Goal: Information Seeking & Learning: Check status

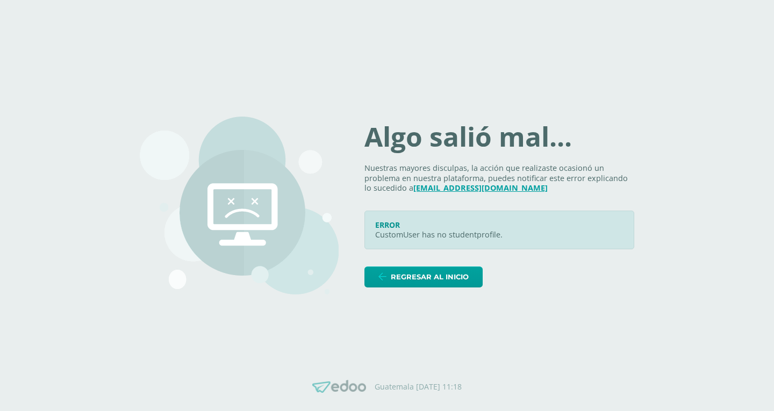
click at [422, 263] on div "Algo salió mal... Nuestras mayores disculpas, la acción que realizaste ocasionó…" at bounding box center [499, 205] width 270 height 163
click at [416, 276] on span "Regresar al inicio" at bounding box center [430, 277] width 78 height 20
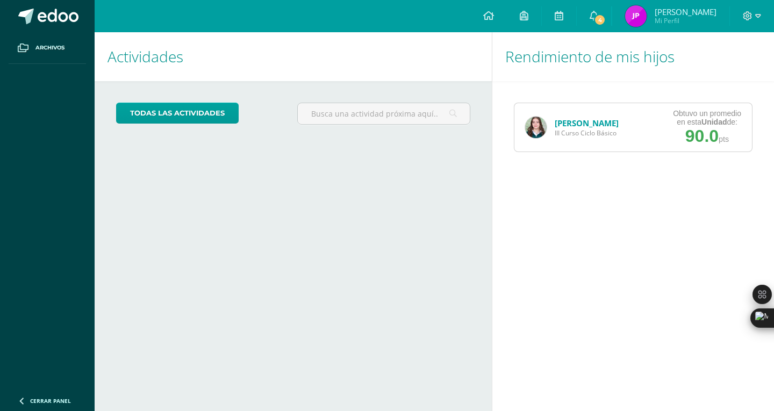
click at [579, 111] on div "[PERSON_NAME] III Curso Ciclo Básico" at bounding box center [571, 127] width 115 height 48
click at [574, 119] on link "[PERSON_NAME]" at bounding box center [587, 123] width 64 height 11
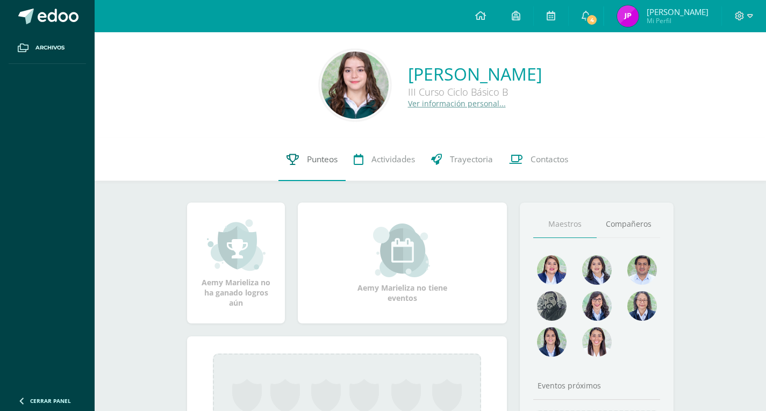
click at [306, 167] on link "Punteos" at bounding box center [311, 159] width 67 height 43
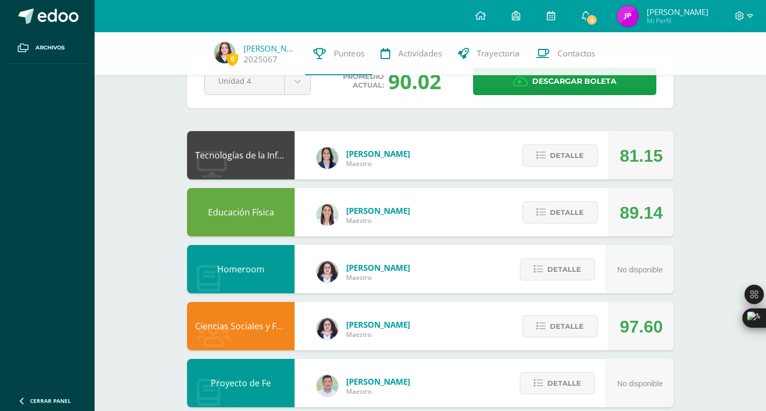
scroll to position [77, 0]
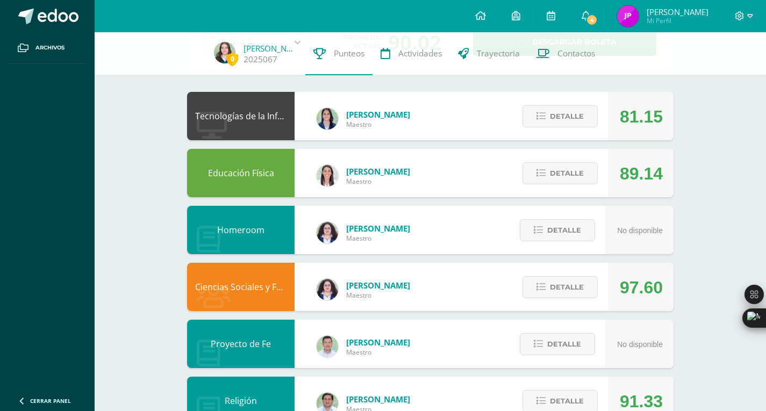
click at [621, 111] on div "81.15" at bounding box center [641, 116] width 43 height 48
click at [569, 131] on div "Detalle" at bounding box center [557, 116] width 102 height 48
click at [563, 126] on span "Detalle" at bounding box center [567, 116] width 34 height 20
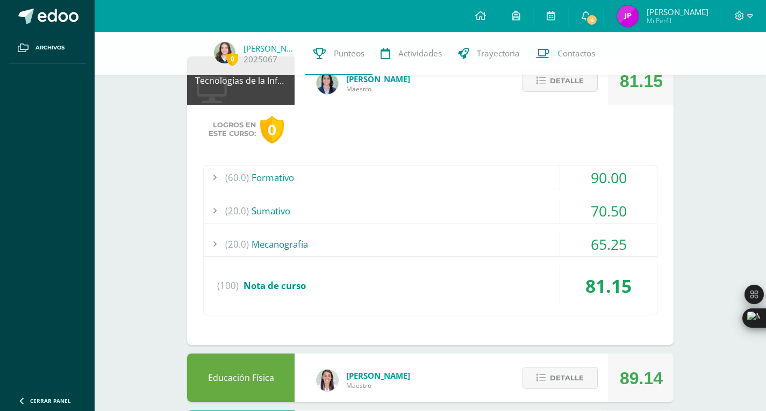
scroll to position [113, 0]
click at [529, 209] on div "(20.0) Sumativo" at bounding box center [430, 210] width 453 height 24
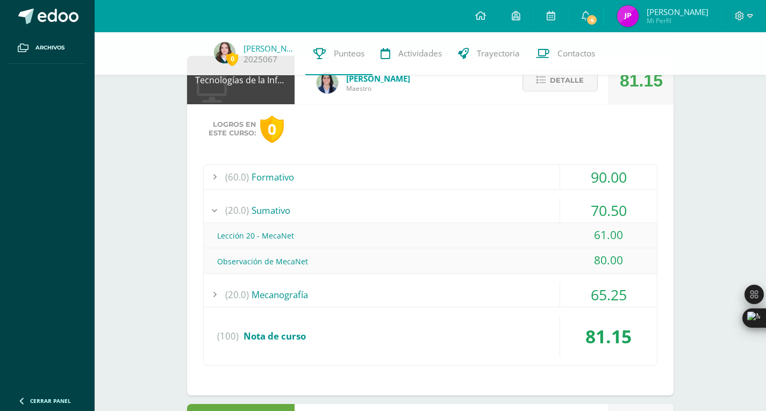
click at [531, 214] on div "(20.0) Sumativo" at bounding box center [430, 210] width 453 height 24
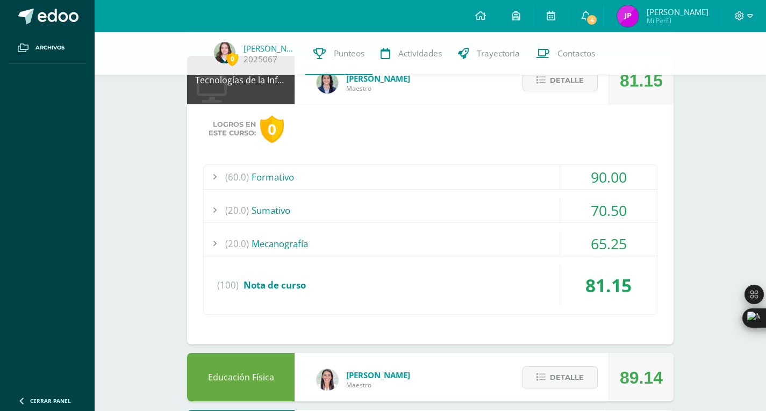
click at [454, 177] on div "(60.0) Formativo" at bounding box center [430, 177] width 453 height 24
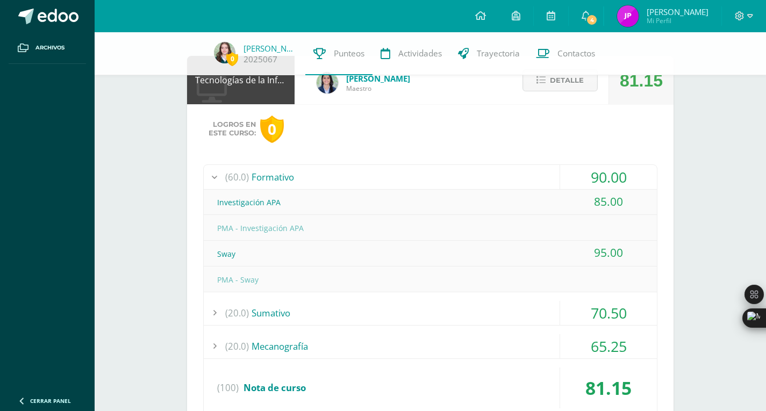
click at [454, 177] on div "(60.0) Formativo" at bounding box center [430, 177] width 453 height 24
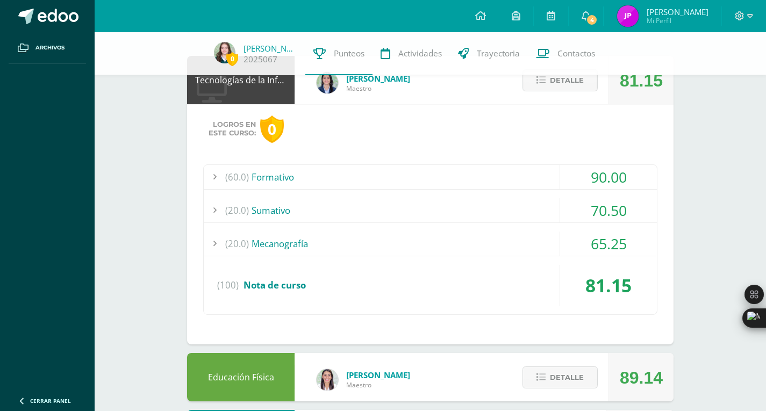
click at [427, 247] on div "(20.0) Mecanografía" at bounding box center [430, 244] width 453 height 24
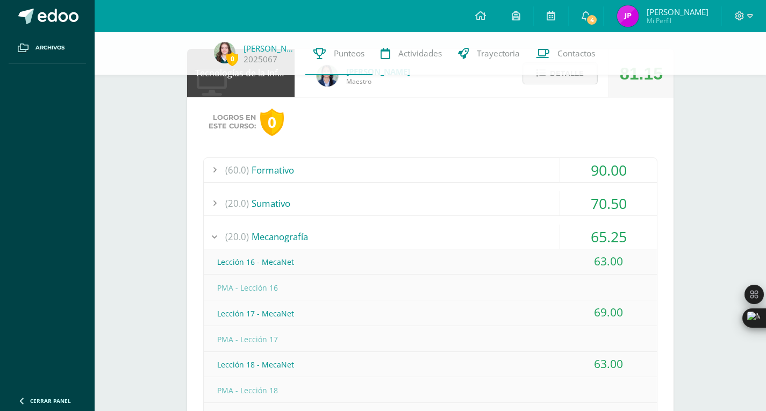
scroll to position [128, 0]
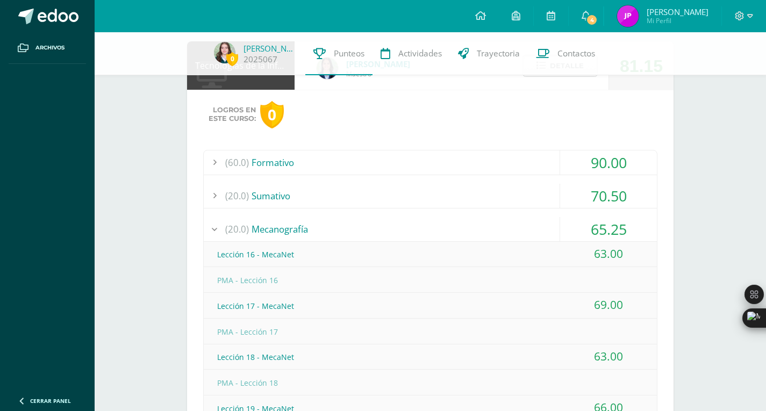
click at [513, 163] on div "(60.0) Formativo" at bounding box center [430, 163] width 453 height 24
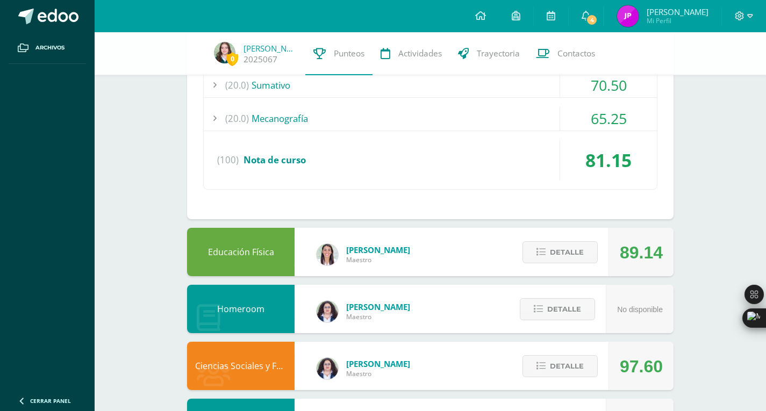
scroll to position [371, 0]
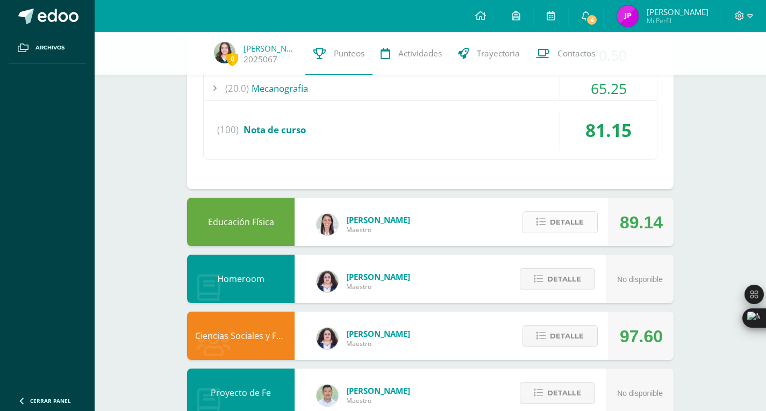
click at [571, 231] on span "Detalle" at bounding box center [567, 222] width 34 height 20
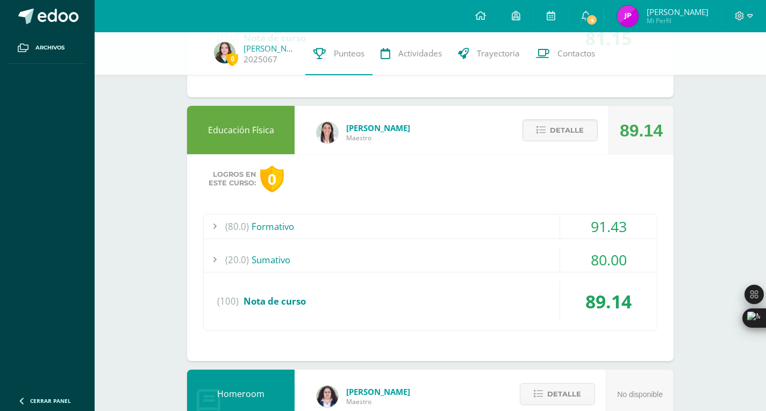
click at [502, 257] on div "(20.0) Sumativo" at bounding box center [430, 260] width 453 height 24
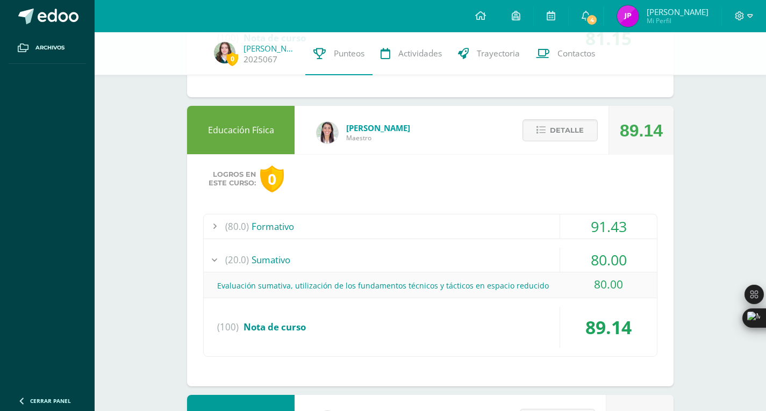
click at [502, 257] on div "(20.0) Sumativo" at bounding box center [430, 260] width 453 height 24
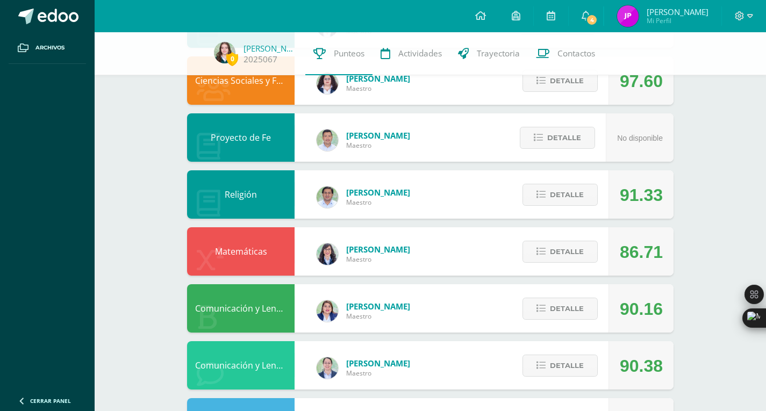
scroll to position [732, 0]
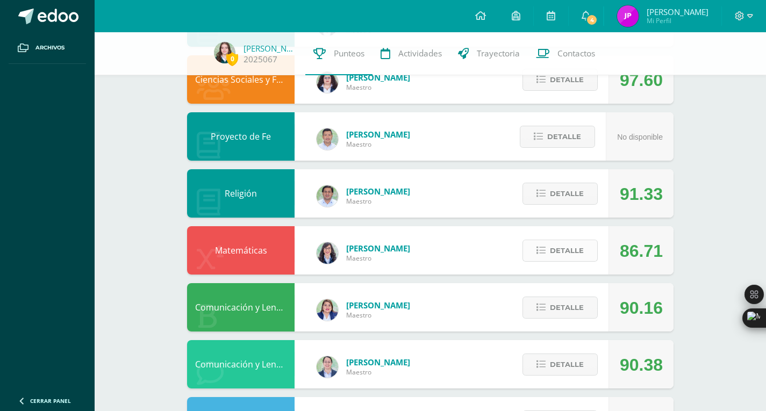
click at [545, 256] on button "Detalle" at bounding box center [560, 251] width 75 height 22
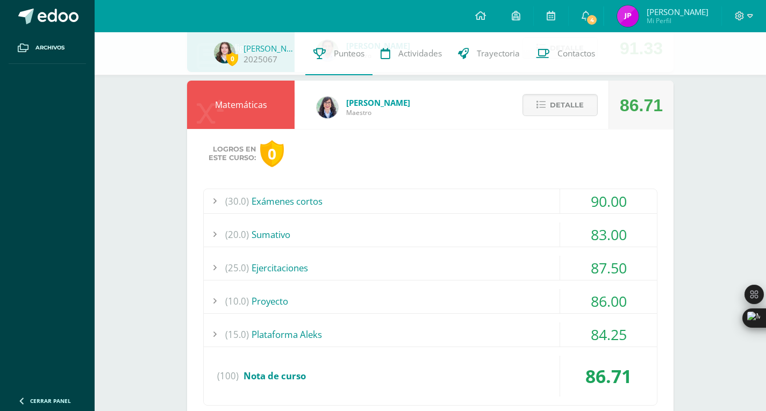
scroll to position [881, 0]
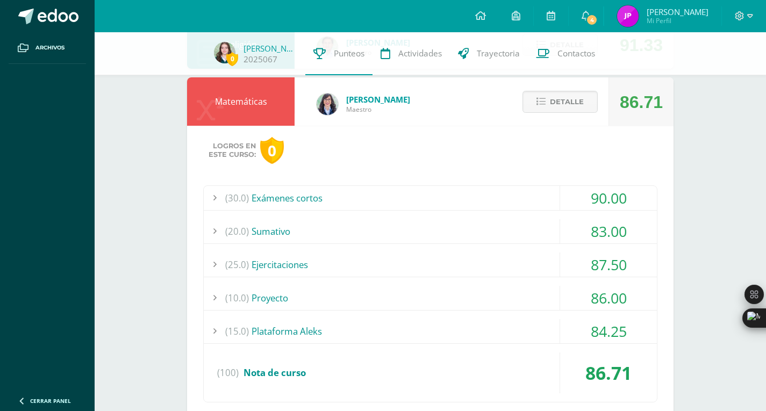
click at [433, 228] on div "(20.0) Sumativo" at bounding box center [430, 231] width 453 height 24
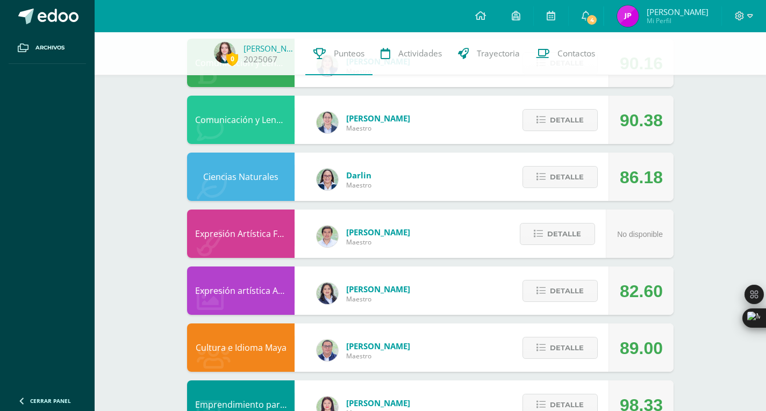
scroll to position [1405, 0]
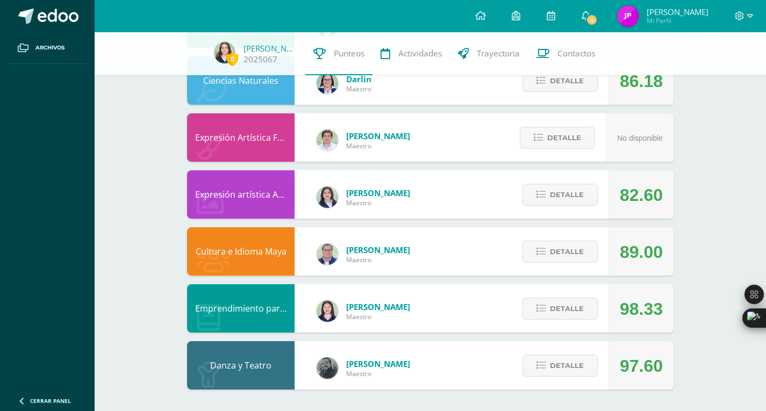
drag, startPoint x: 624, startPoint y: 203, endPoint x: 667, endPoint y: 202, distance: 43.0
click at [667, 202] on div "82.60" at bounding box center [641, 194] width 65 height 48
click at [577, 259] on span "Detalle" at bounding box center [567, 252] width 34 height 20
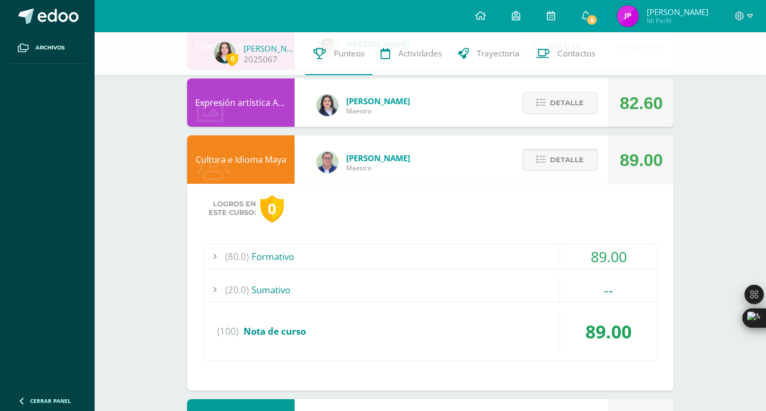
scroll to position [1612, 0]
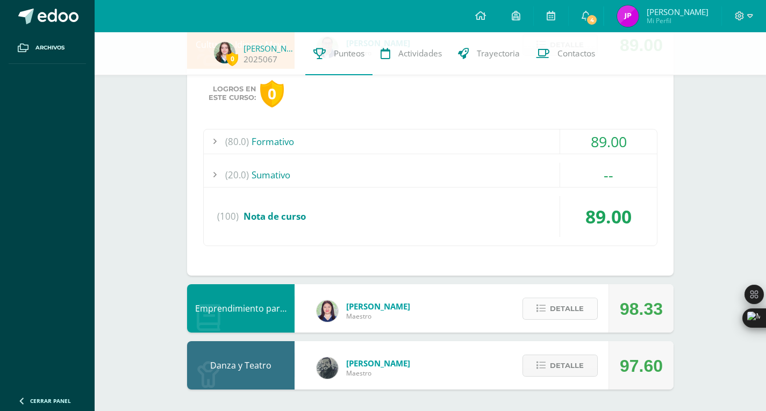
click at [574, 310] on span "Detalle" at bounding box center [567, 309] width 34 height 20
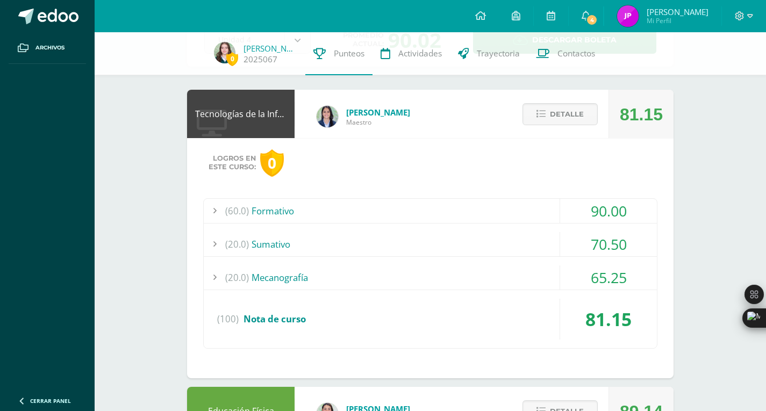
scroll to position [0, 0]
